Goal: Transaction & Acquisition: Download file/media

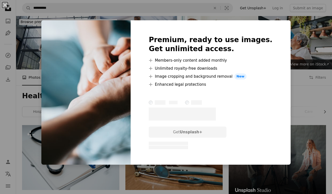
scroll to position [501, 0]
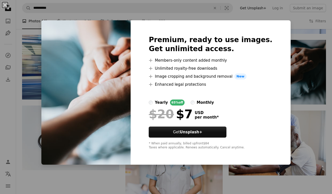
click at [287, 87] on div "An X shape Premium, ready to use images. Get unlimited access. A plus sign Memb…" at bounding box center [166, 97] width 332 height 194
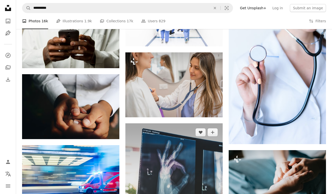
scroll to position [390, 0]
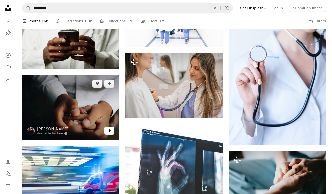
click at [109, 131] on icon "Download" at bounding box center [109, 131] width 3 height 4
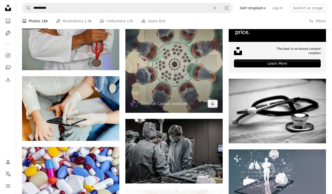
scroll to position [183, 0]
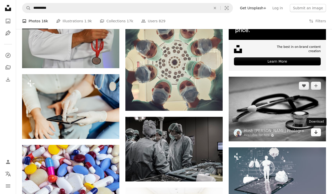
click at [318, 131] on link "Arrow pointing down" at bounding box center [316, 132] width 10 height 8
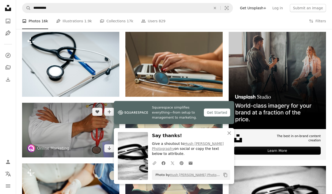
scroll to position [90, 0]
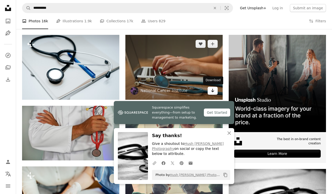
click at [212, 91] on icon "Arrow pointing down" at bounding box center [213, 91] width 4 height 6
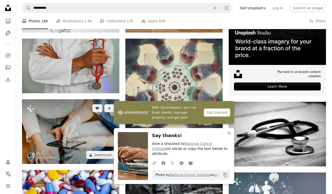
scroll to position [154, 0]
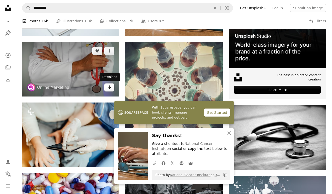
click at [108, 86] on icon "Arrow pointing down" at bounding box center [109, 87] width 4 height 6
